Goal: Find specific page/section: Find specific page/section

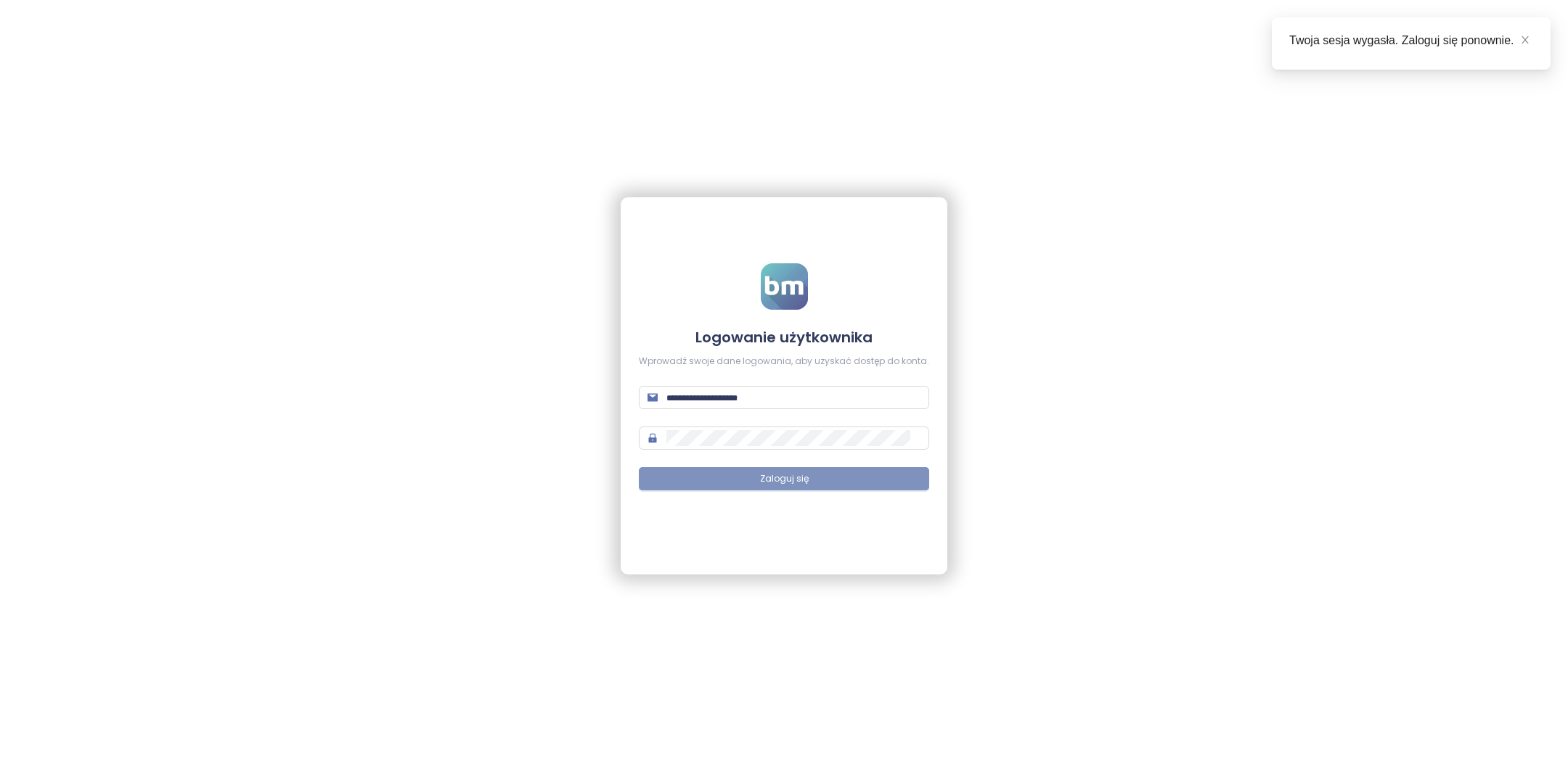
type input "**********"
click at [818, 473] on button "Zaloguj się" at bounding box center [784, 479] width 291 height 24
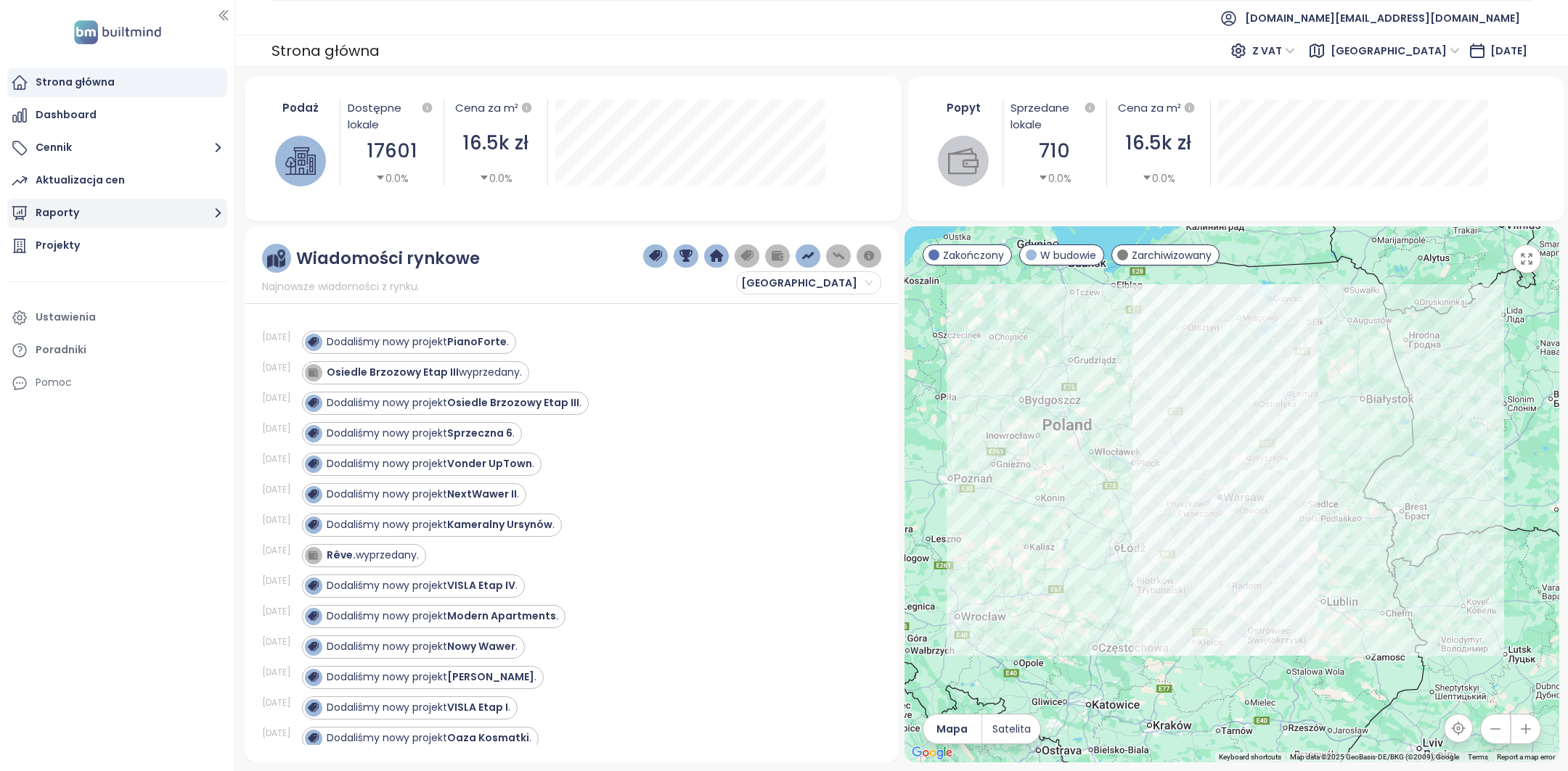
click at [153, 210] on button "Raporty" at bounding box center [118, 212] width 220 height 29
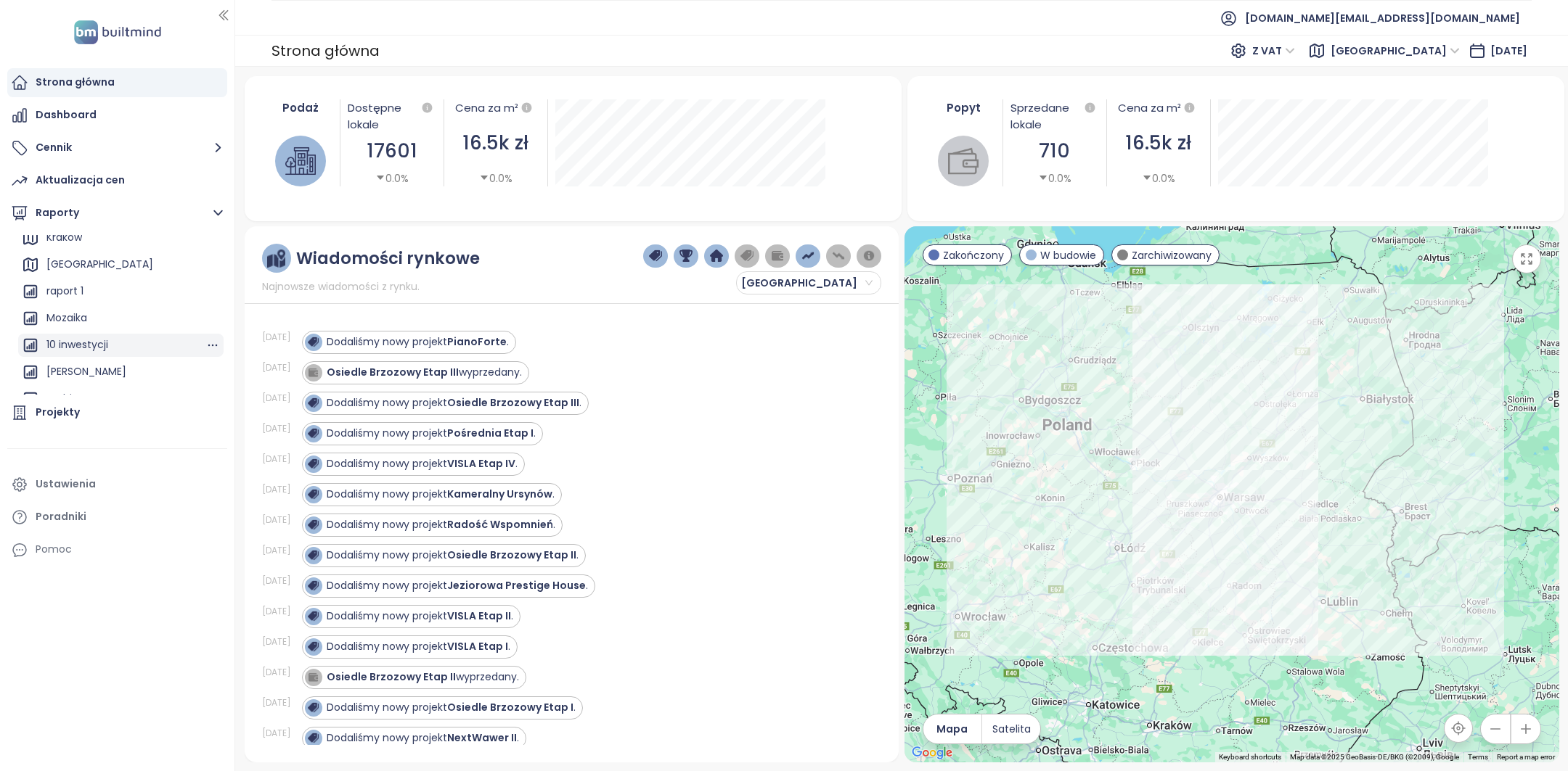
scroll to position [104, 0]
click at [125, 374] on div "Archicom report" at bounding box center [87, 383] width 84 height 18
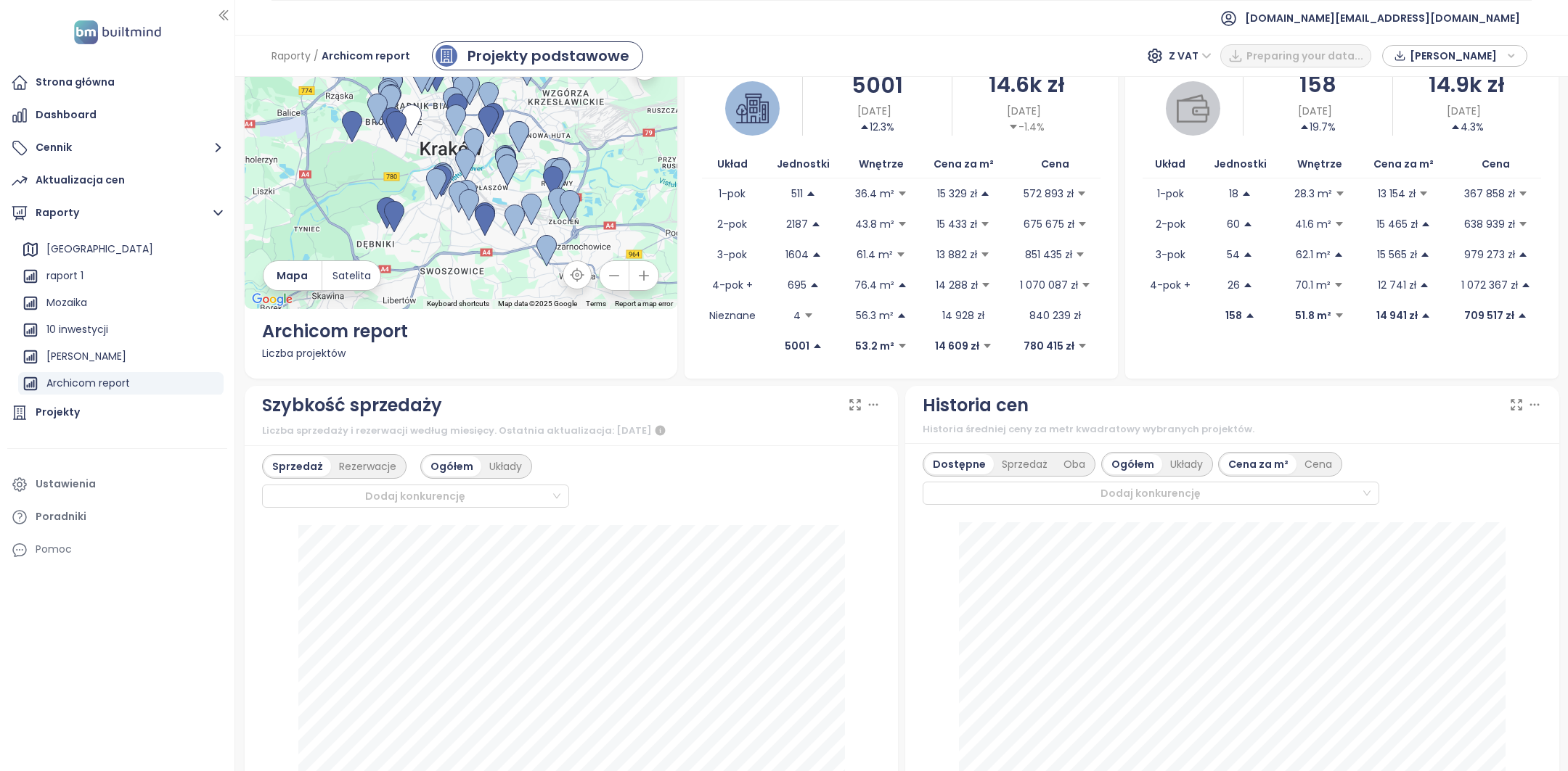
scroll to position [135, 0]
